Goal: Information Seeking & Learning: Understand process/instructions

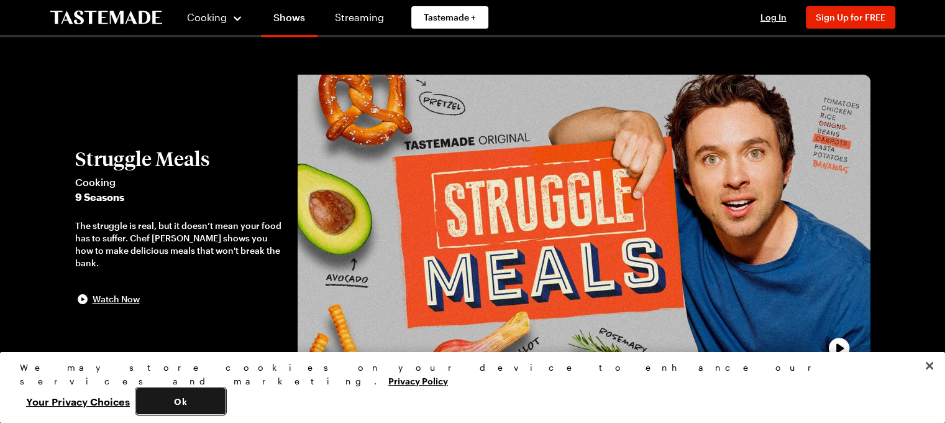
click at [226, 400] on button "Ok" at bounding box center [180, 401] width 89 height 26
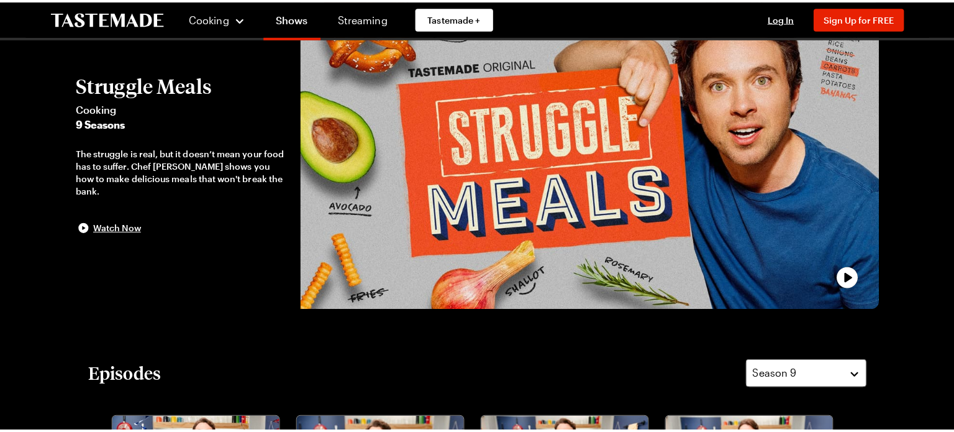
scroll to position [75, 0]
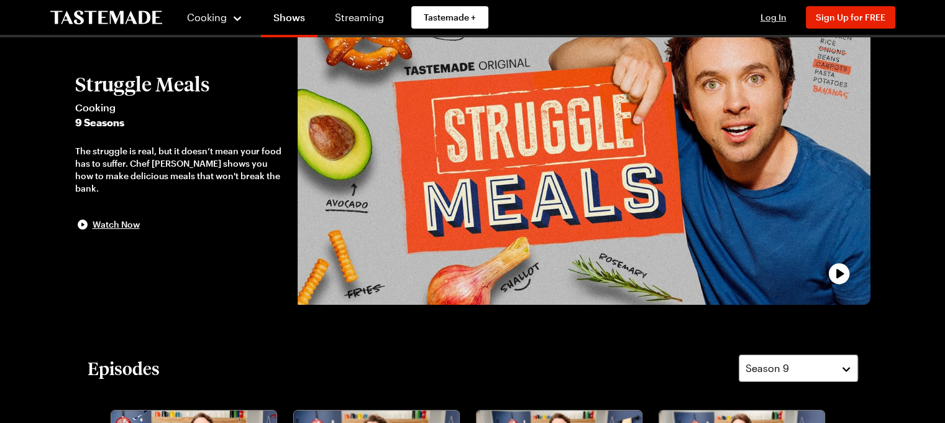
click at [780, 19] on span "Log In" at bounding box center [774, 17] width 26 height 11
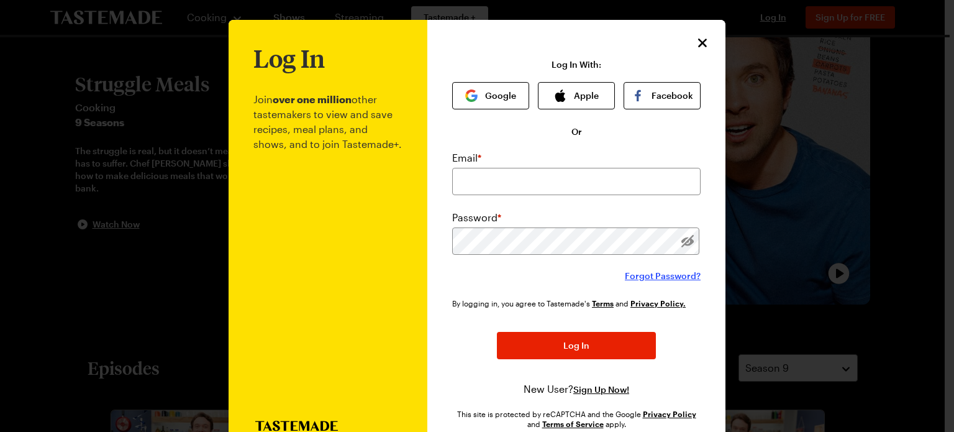
click at [662, 278] on span "Forgot Password?" at bounding box center [663, 276] width 76 height 12
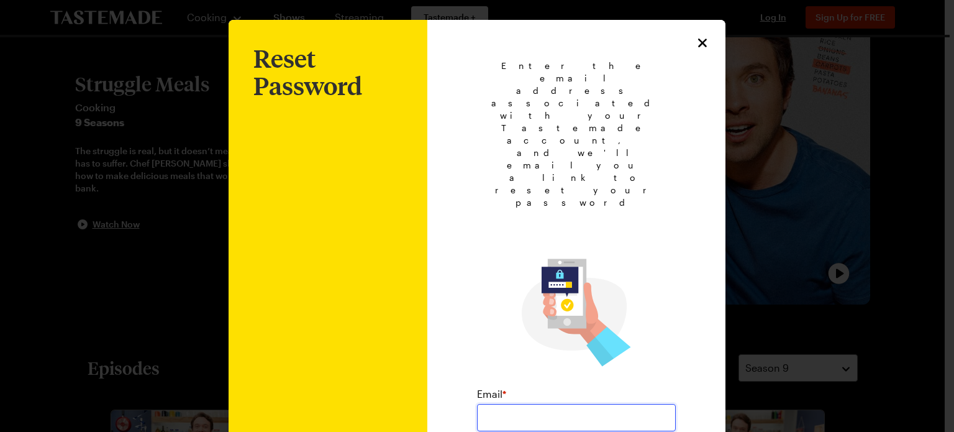
click at [495, 404] on input "email" at bounding box center [576, 417] width 199 height 27
type input "woodveery@yahoo.com"
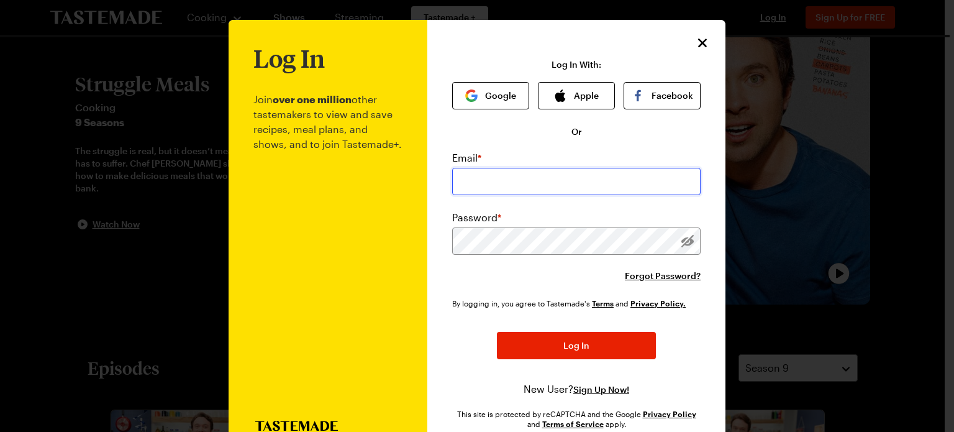
click at [493, 179] on input "email" at bounding box center [576, 181] width 249 height 27
type input "woodveery@yahoo.com"
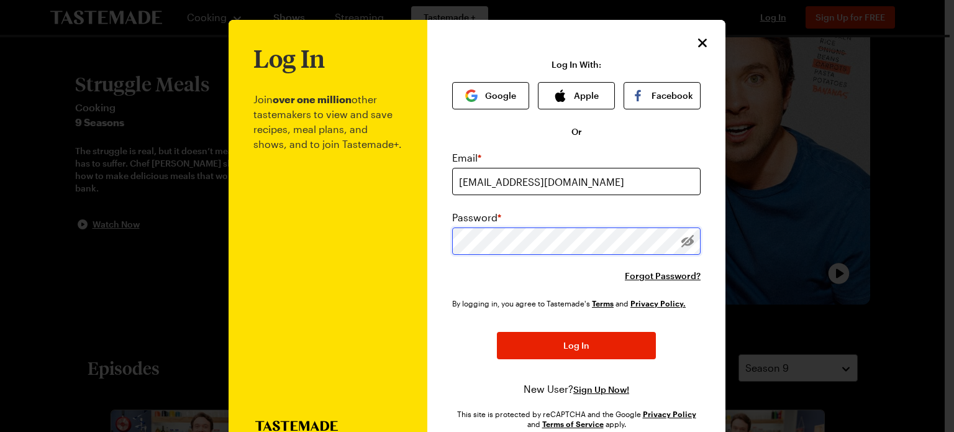
click at [497, 332] on button "Log In" at bounding box center [576, 345] width 159 height 27
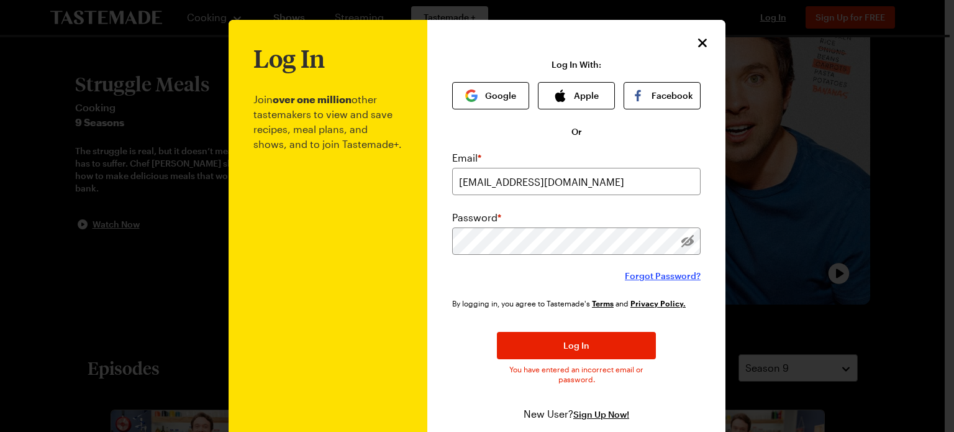
click at [669, 275] on span "Forgot Password?" at bounding box center [663, 276] width 76 height 12
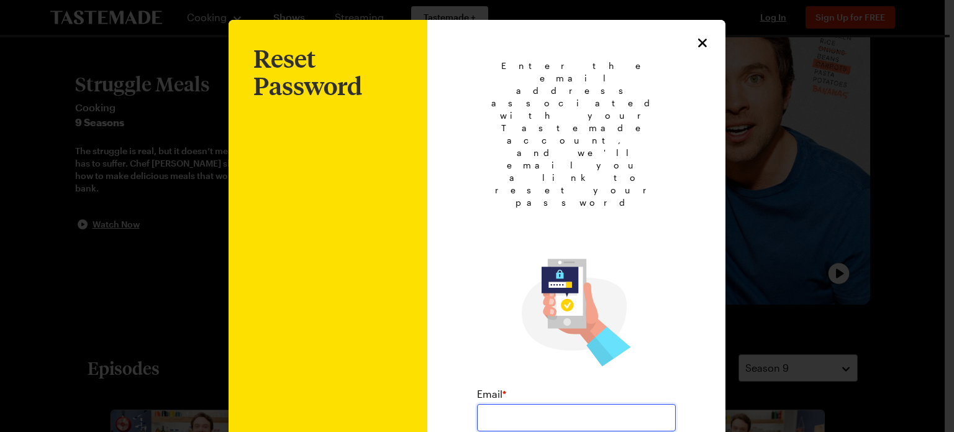
click at [497, 404] on input "email" at bounding box center [576, 417] width 199 height 27
type input "woodveery@yahoo.com"
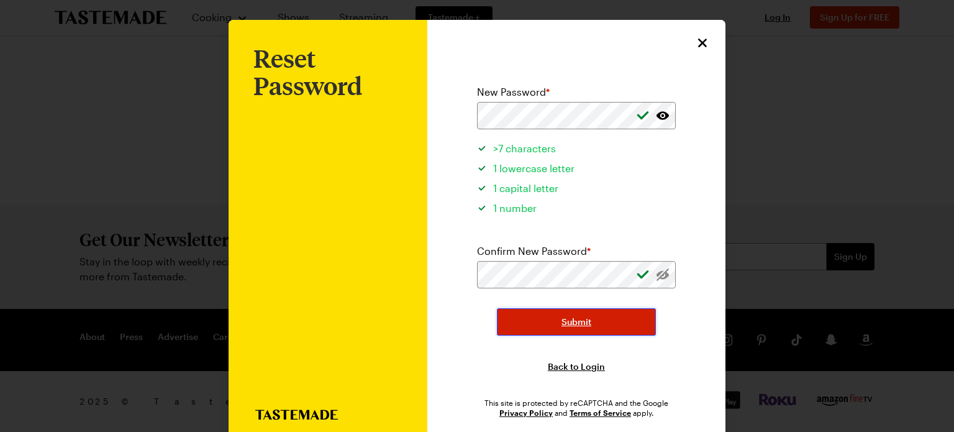
click at [544, 321] on button "Submit" at bounding box center [576, 321] width 159 height 27
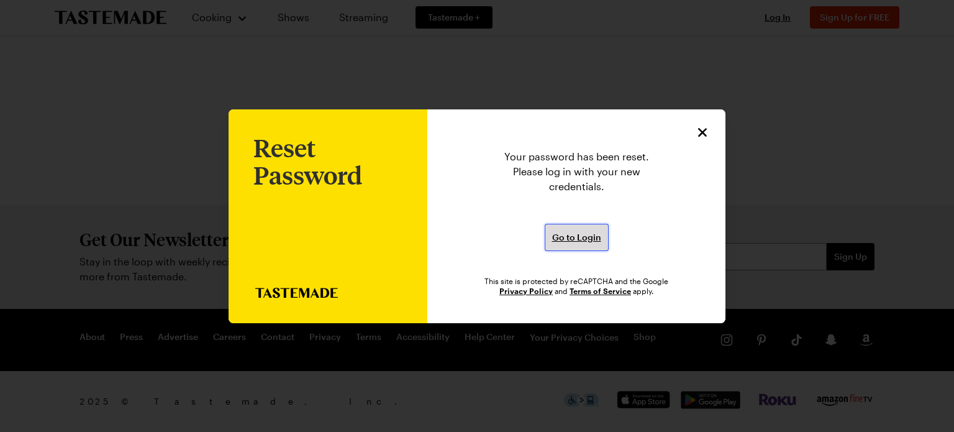
click at [587, 243] on button "Go to Login" at bounding box center [577, 237] width 64 height 27
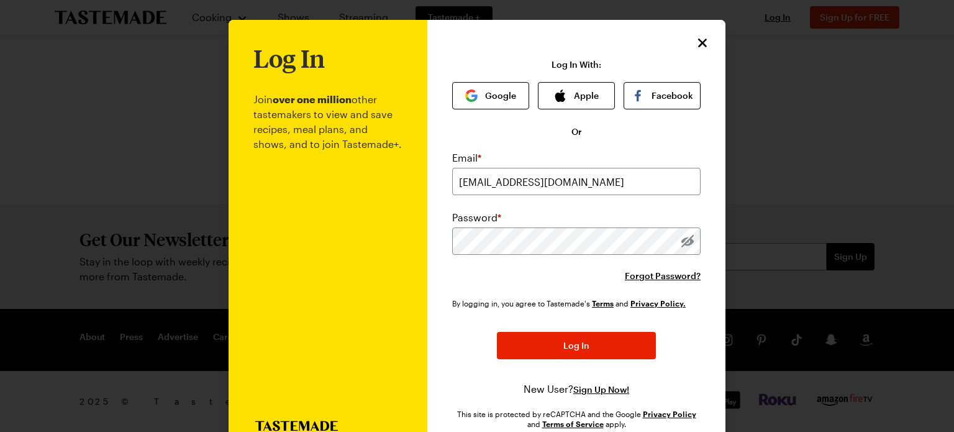
click at [497, 332] on button "Log In" at bounding box center [576, 345] width 159 height 27
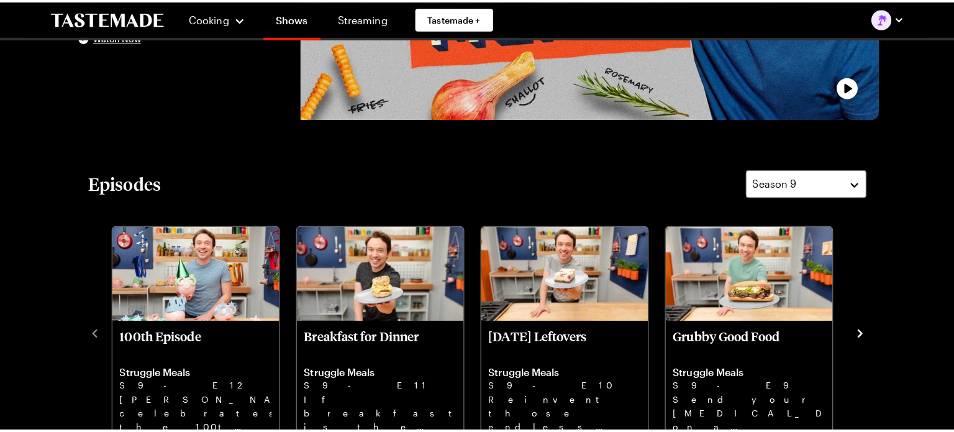
scroll to position [247, 0]
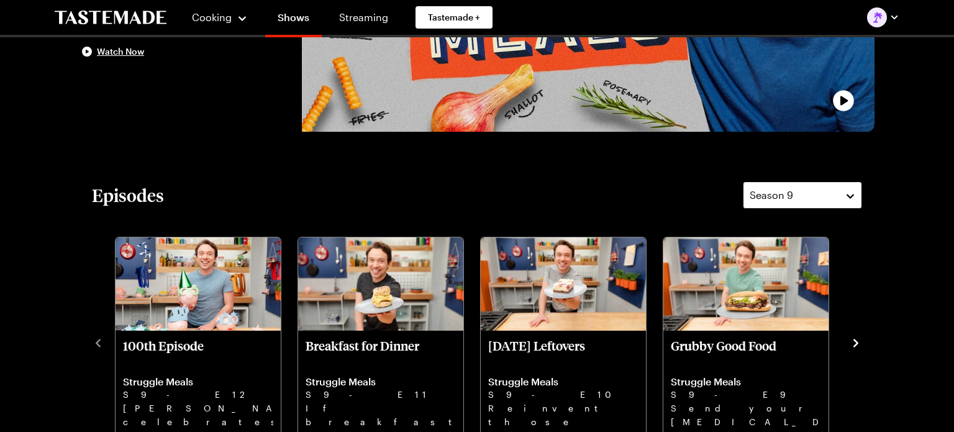
click at [771, 196] on span "Season 9" at bounding box center [771, 195] width 43 height 15
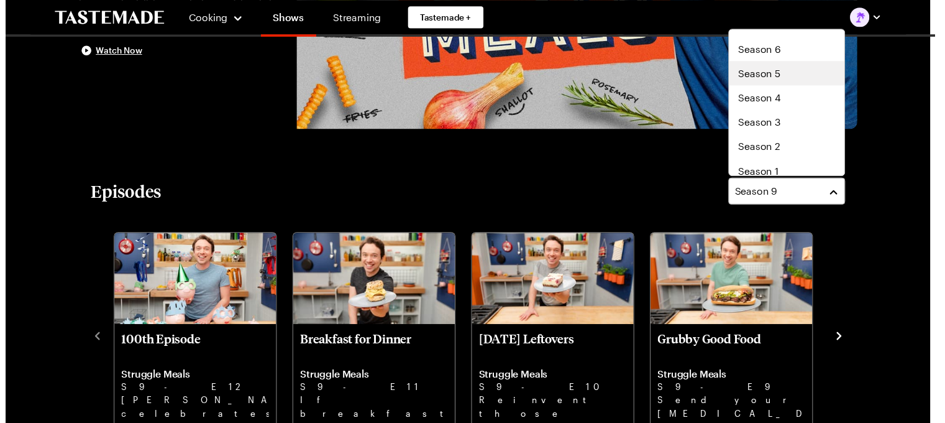
scroll to position [75, 0]
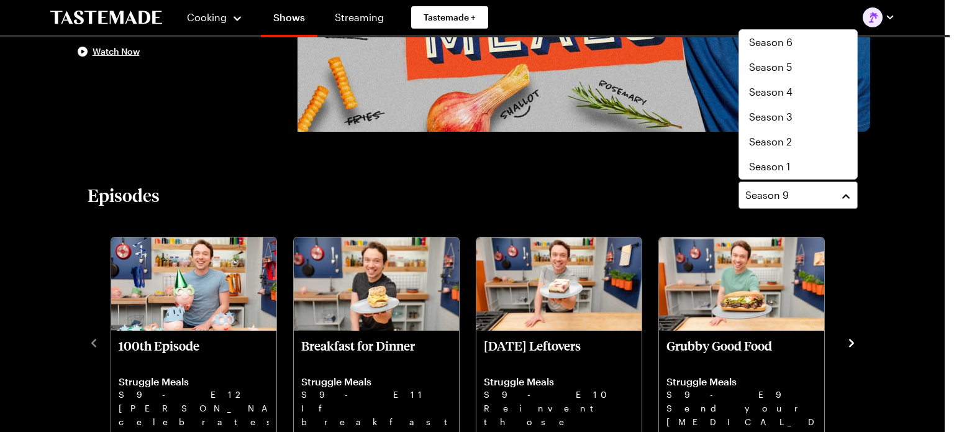
click at [251, 203] on div "Episodes Season 9" at bounding box center [473, 194] width 771 height 27
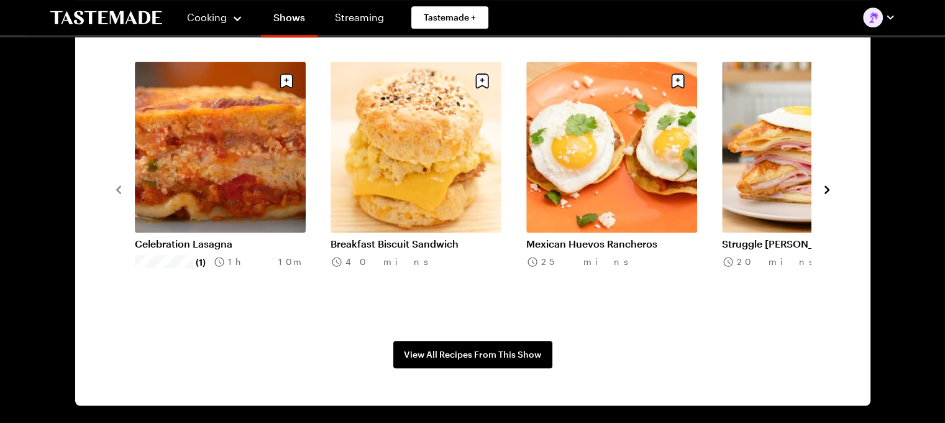
scroll to position [1023, 0]
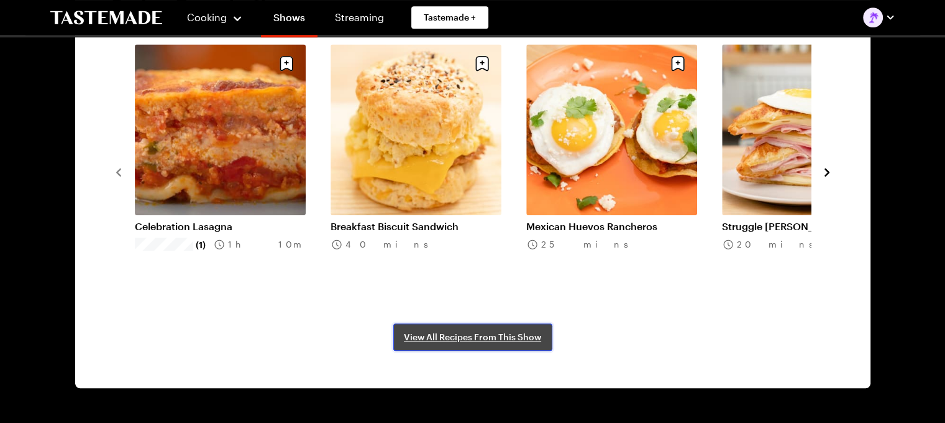
click at [488, 344] on link "View All Recipes From This Show" at bounding box center [472, 336] width 159 height 27
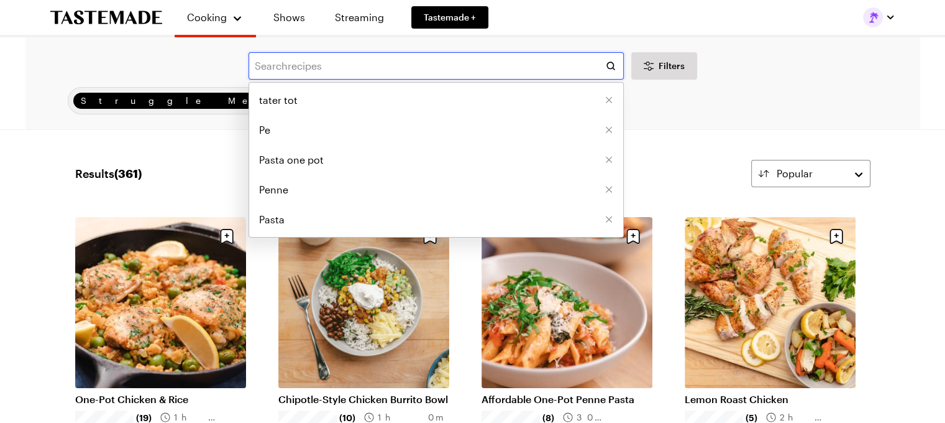
click at [323, 65] on input "text" at bounding box center [436, 65] width 375 height 27
click at [284, 104] on span "tater tot" at bounding box center [278, 100] width 39 height 15
type input "tater tot"
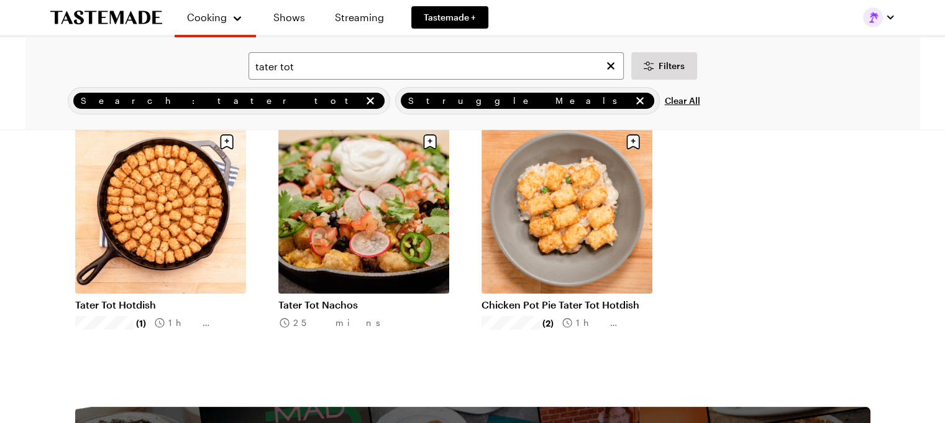
scroll to position [94, 0]
click at [159, 298] on link "Tater Tot Hotdish" at bounding box center [160, 304] width 171 height 12
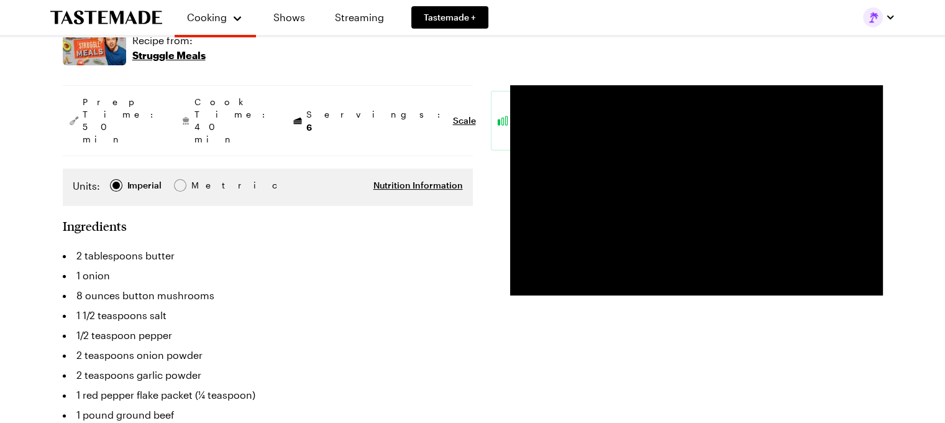
scroll to position [213, 0]
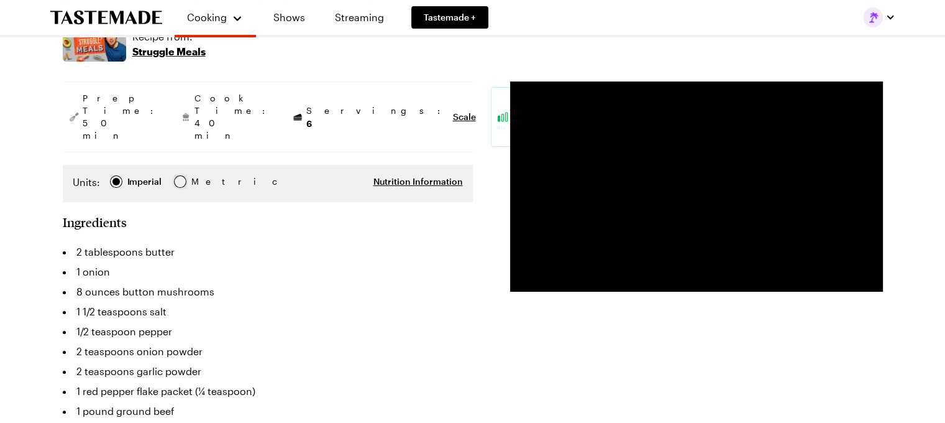
click at [177, 178] on div at bounding box center [179, 181] width 7 height 7
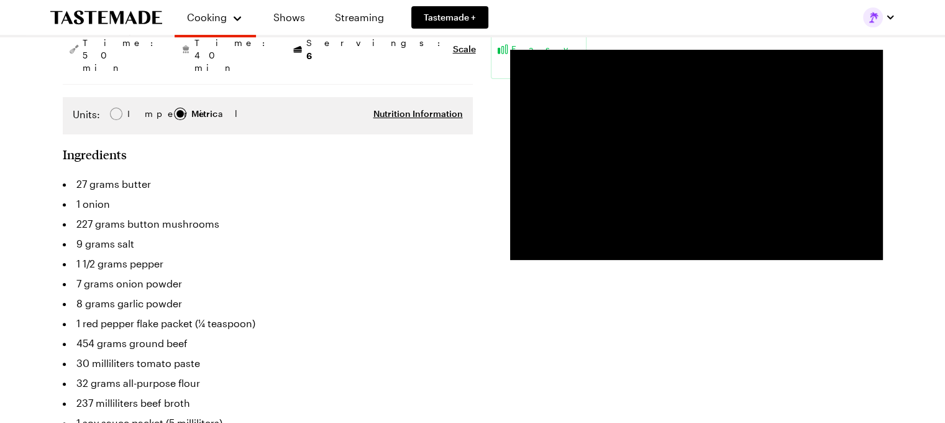
scroll to position [314, 0]
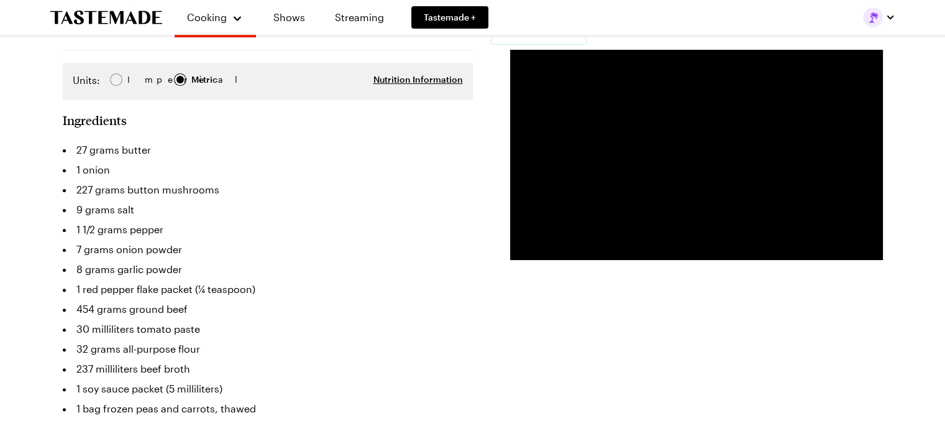
click at [124, 73] on span "Imperial Imperial" at bounding box center [136, 80] width 52 height 14
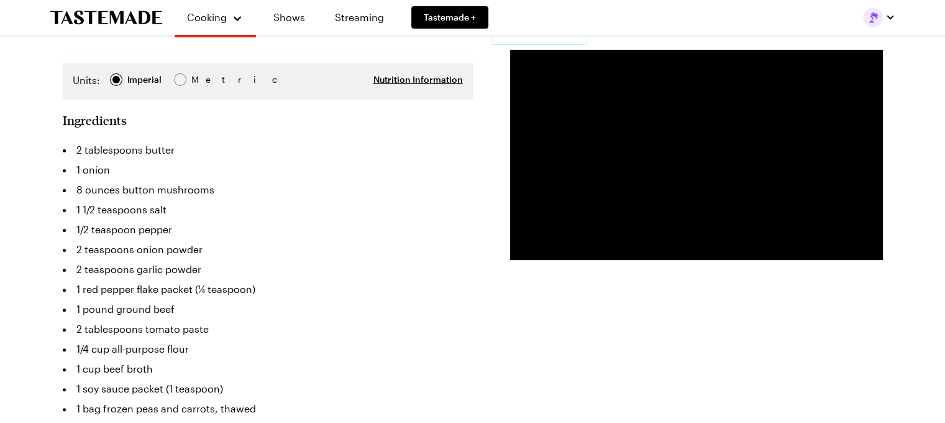
type textarea "x"
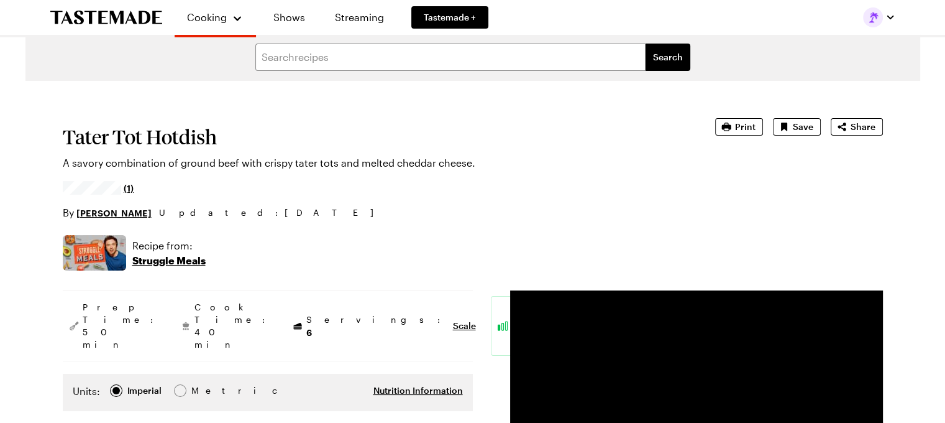
scroll to position [0, 0]
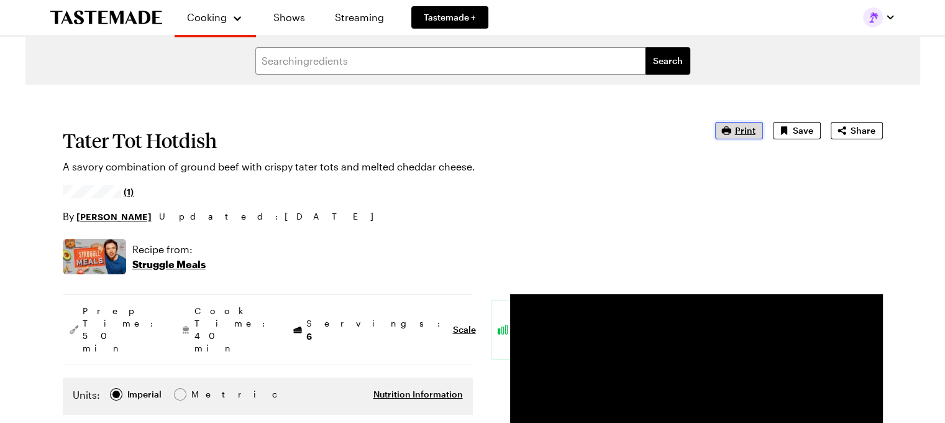
click at [748, 139] on button "Print" at bounding box center [739, 130] width 48 height 17
